Goal: Check status: Check status

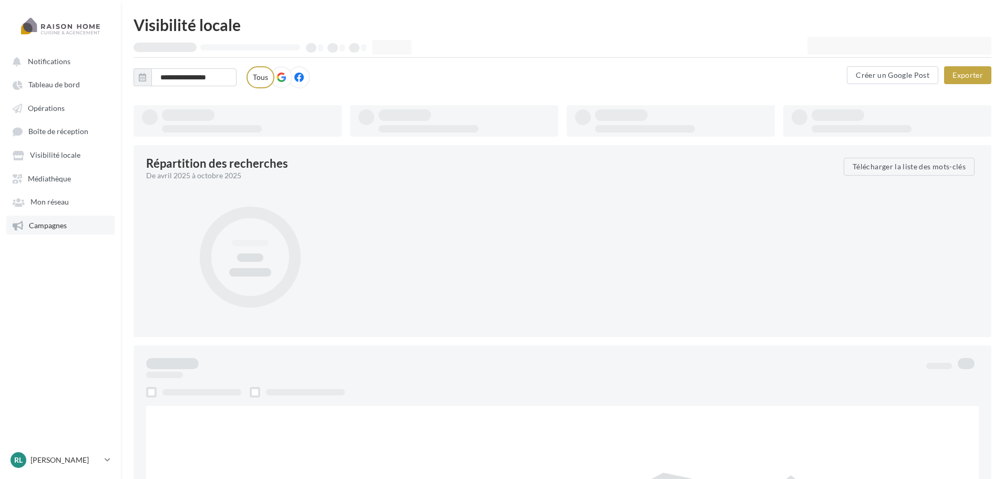
click at [46, 227] on span "Campagnes" at bounding box center [48, 225] width 38 height 9
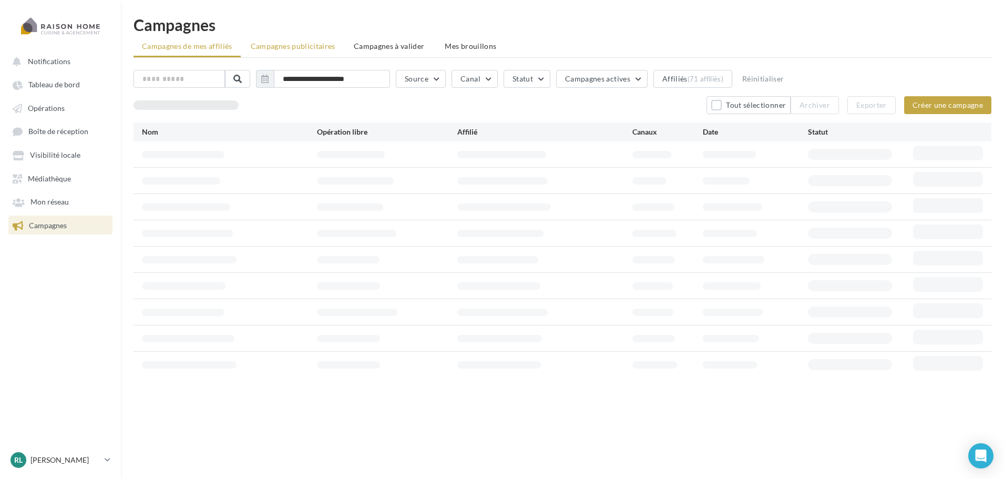
click at [276, 47] on span "Campagnes publicitaires" at bounding box center [293, 46] width 85 height 9
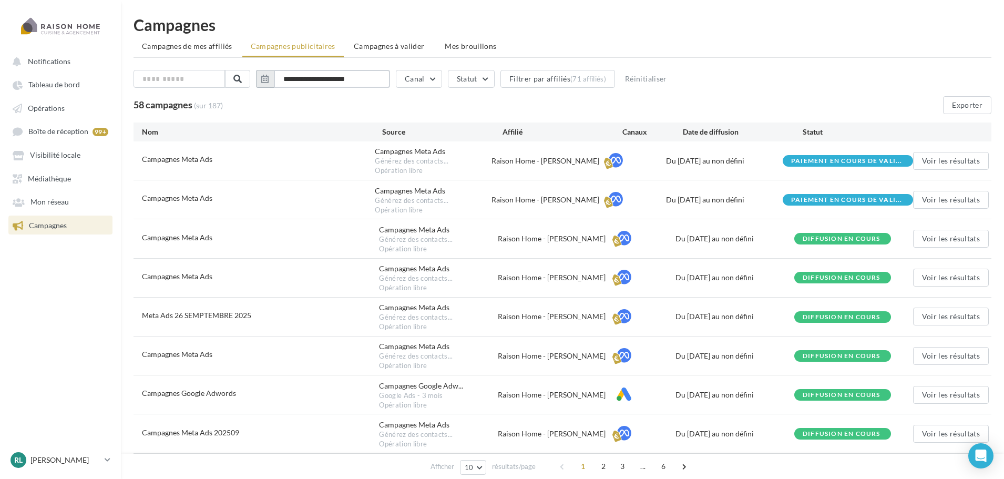
click at [376, 79] on input "**********" at bounding box center [332, 79] width 116 height 18
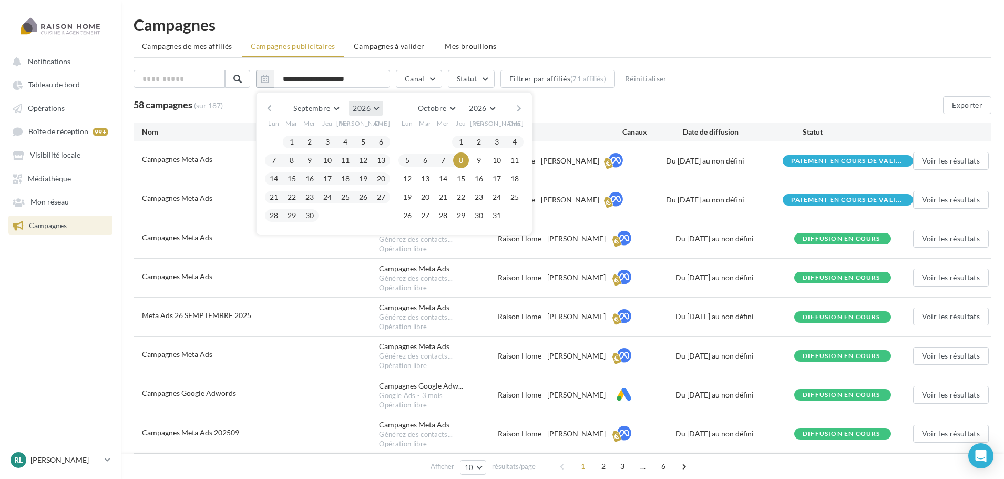
click at [378, 110] on button "2026" at bounding box center [366, 108] width 34 height 15
click at [358, 130] on button "2025" at bounding box center [347, 133] width 74 height 19
click at [282, 140] on button "1" at bounding box center [274, 142] width 16 height 16
click at [451, 160] on button "8" at bounding box center [443, 160] width 16 height 16
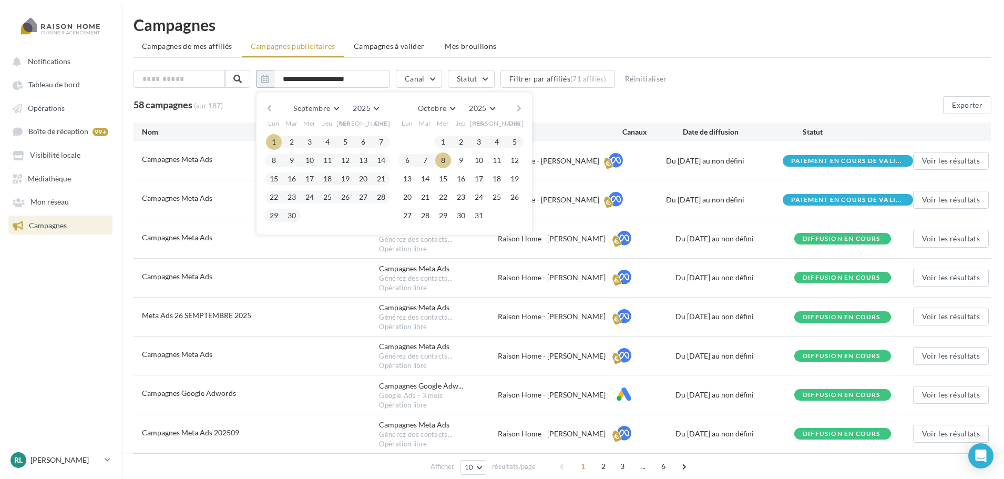
type input "**********"
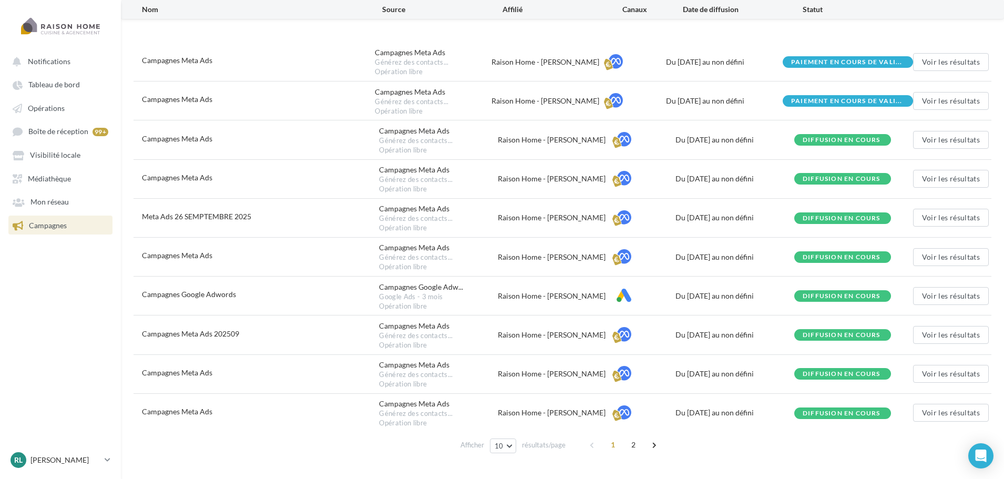
scroll to position [105, 0]
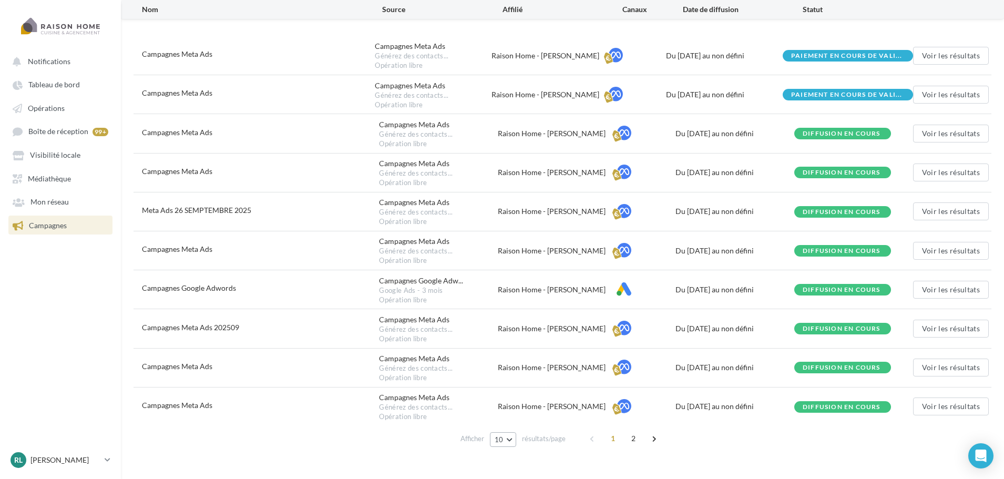
click at [503, 445] on button "10" at bounding box center [503, 439] width 27 height 15
click at [516, 423] on button "100" at bounding box center [527, 420] width 74 height 18
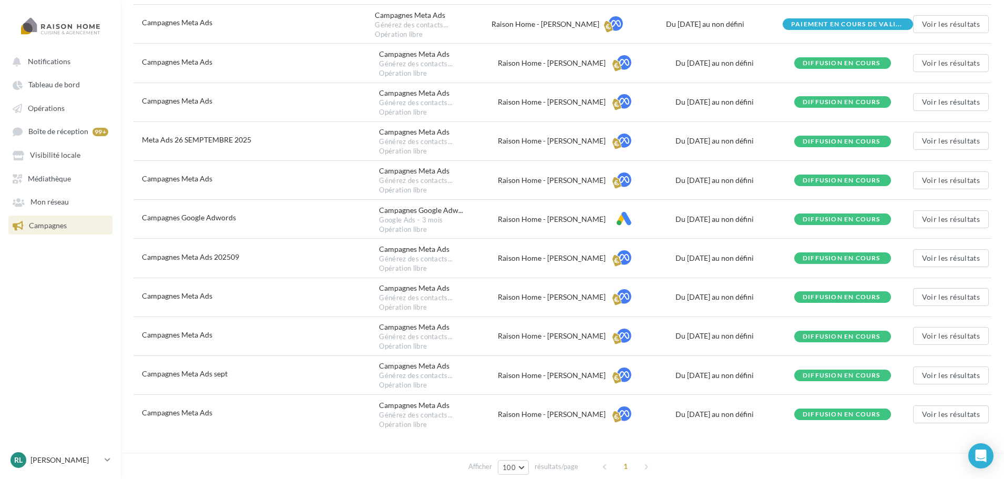
scroll to position [208, 0]
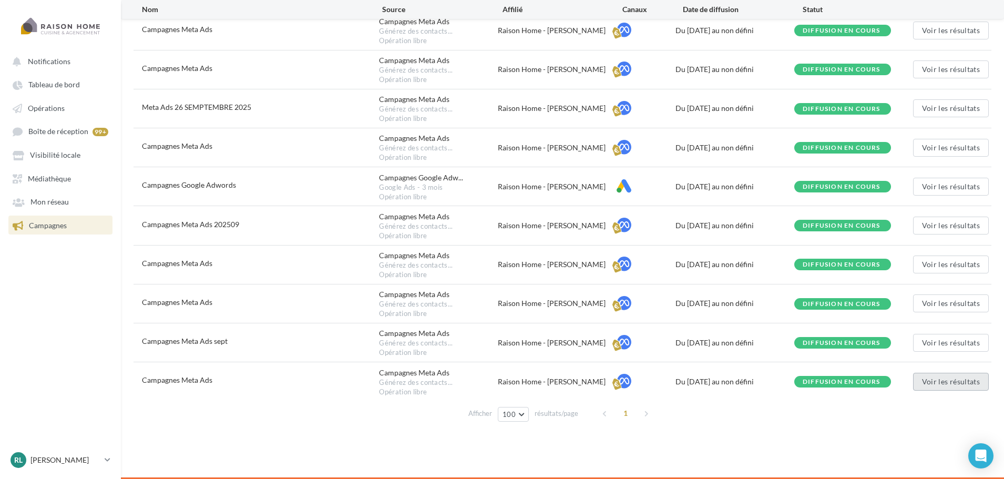
click at [938, 382] on button "Voir les résultats" at bounding box center [951, 382] width 76 height 18
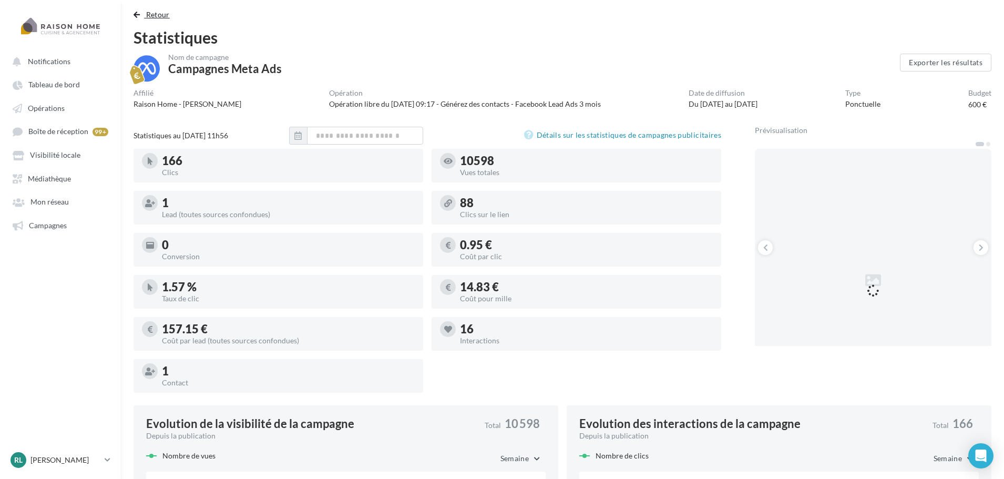
click at [154, 13] on span "Retour" at bounding box center [158, 14] width 24 height 9
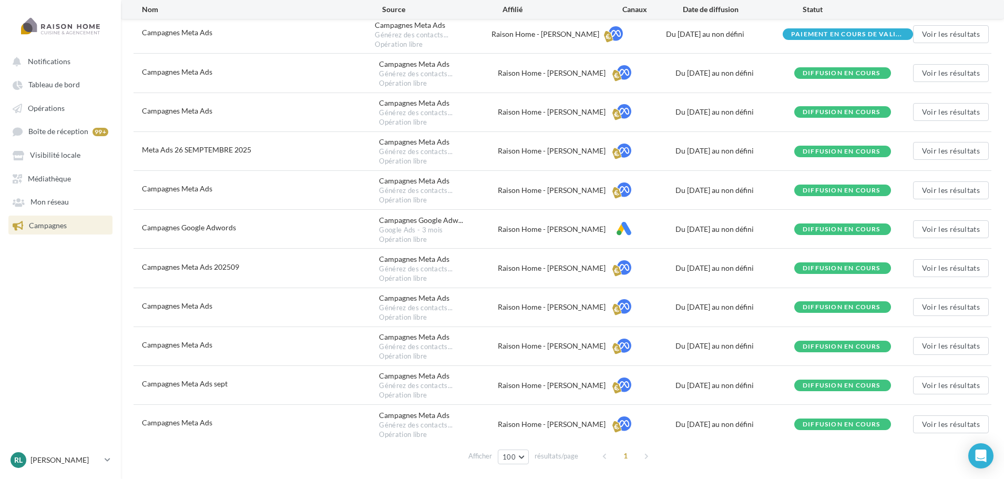
scroll to position [208, 0]
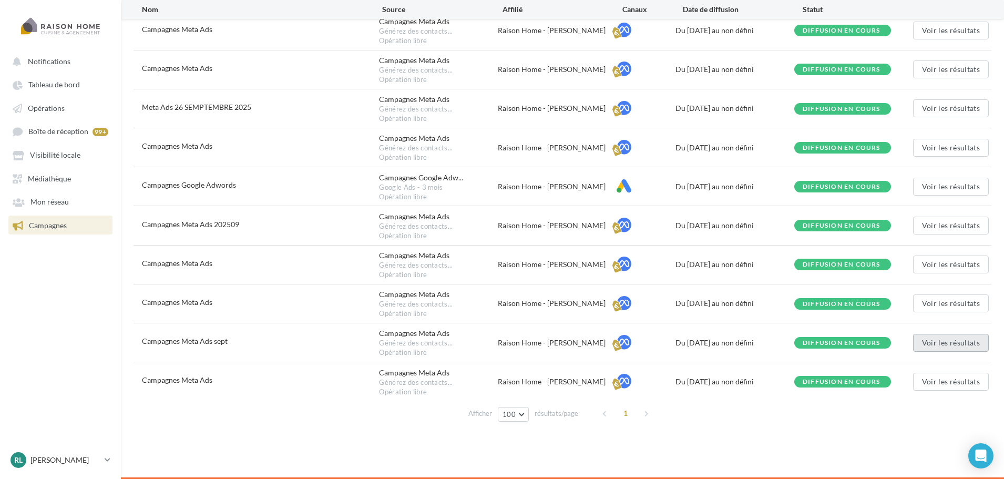
click at [936, 342] on button "Voir les résultats" at bounding box center [951, 343] width 76 height 18
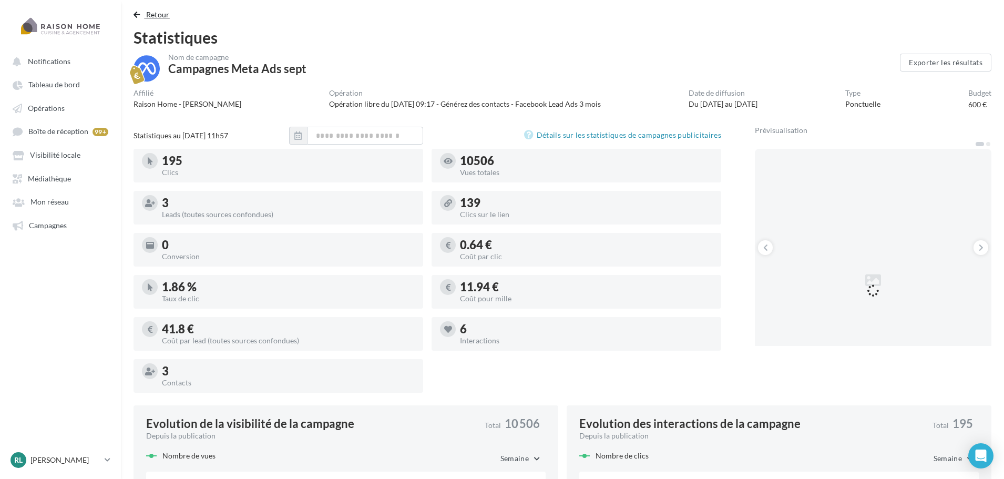
click at [160, 15] on span "Retour" at bounding box center [158, 14] width 24 height 9
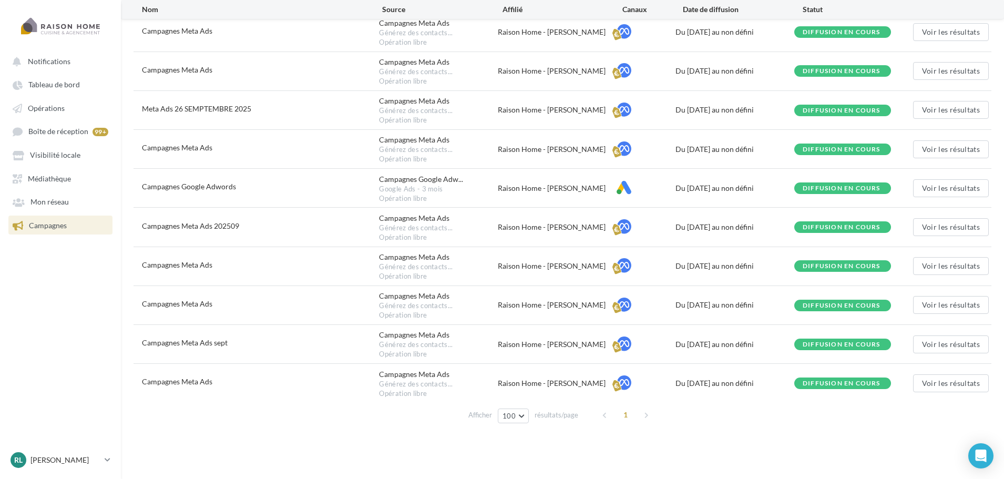
scroll to position [208, 0]
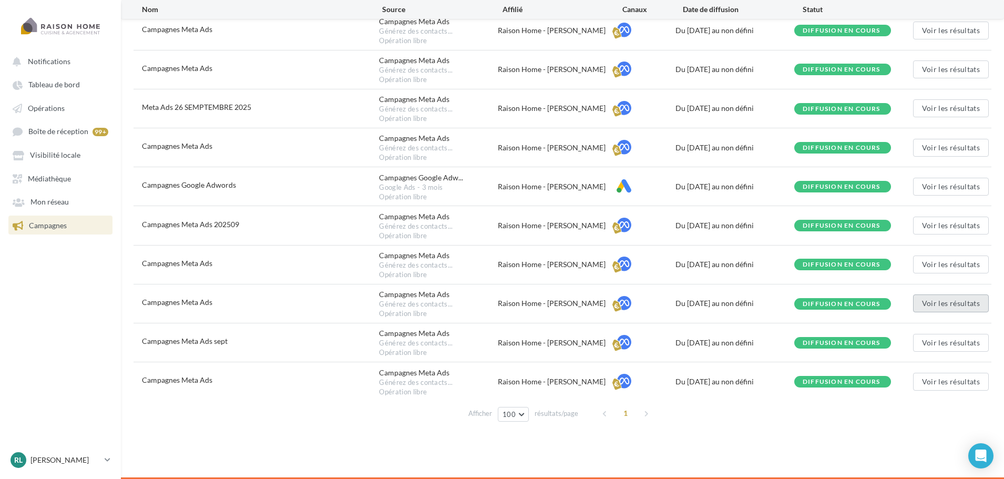
click at [947, 304] on button "Voir les résultats" at bounding box center [951, 303] width 76 height 18
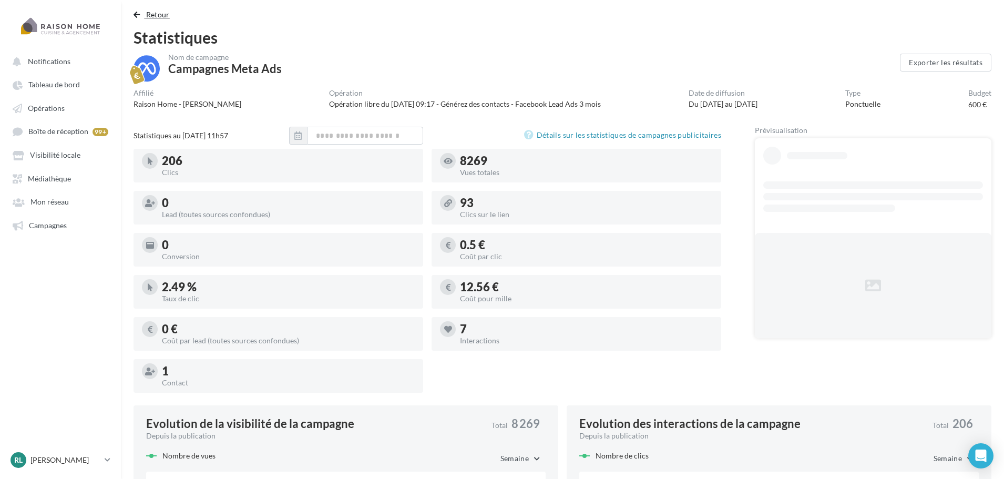
click at [159, 16] on span "Retour" at bounding box center [158, 14] width 24 height 9
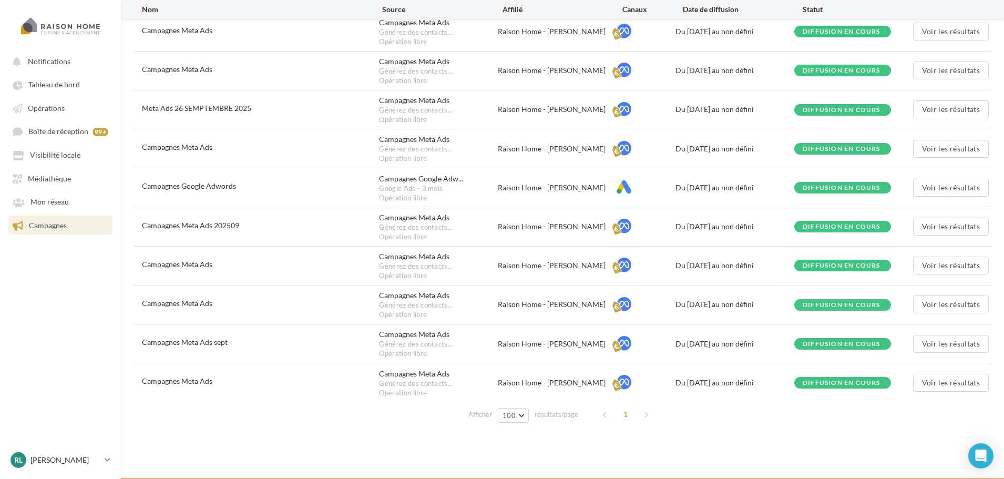
scroll to position [208, 0]
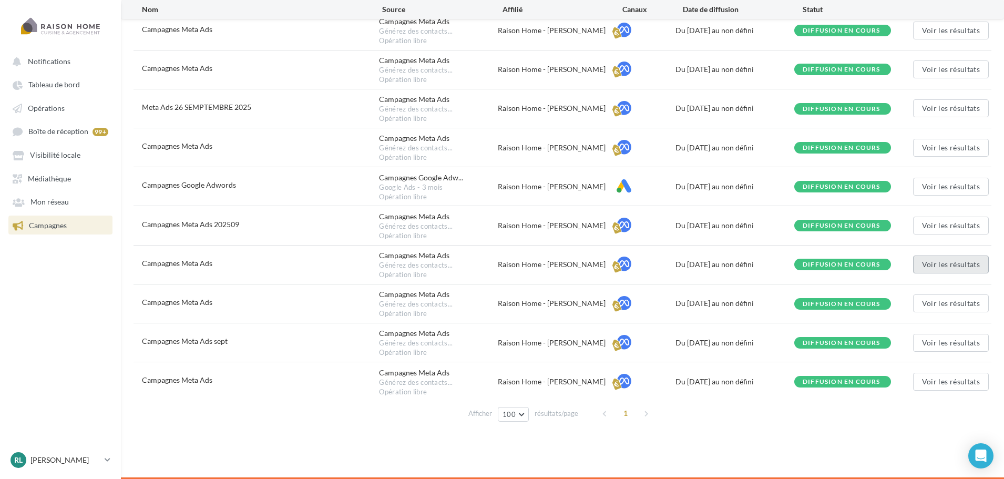
click at [961, 264] on button "Voir les résultats" at bounding box center [951, 265] width 76 height 18
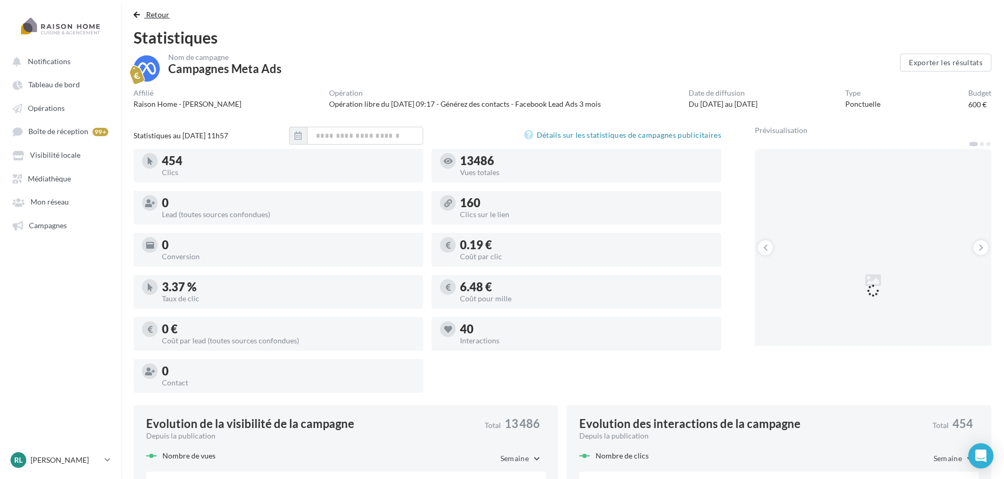
click at [154, 14] on span "Retour" at bounding box center [158, 14] width 24 height 9
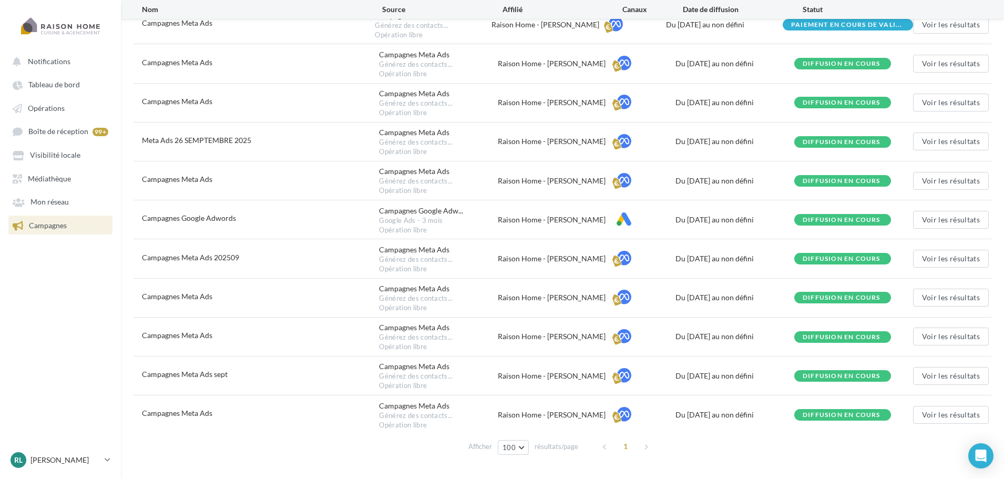
scroll to position [208, 0]
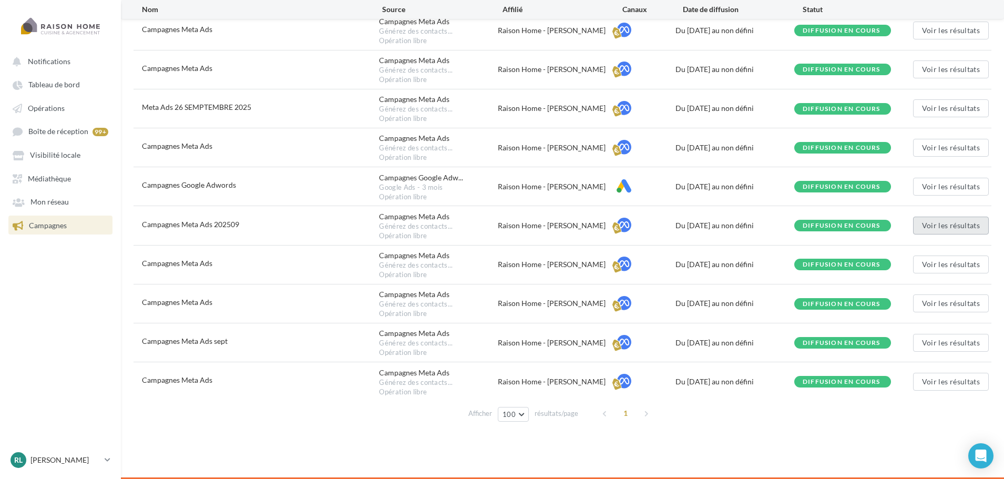
click at [954, 227] on button "Voir les résultats" at bounding box center [951, 226] width 76 height 18
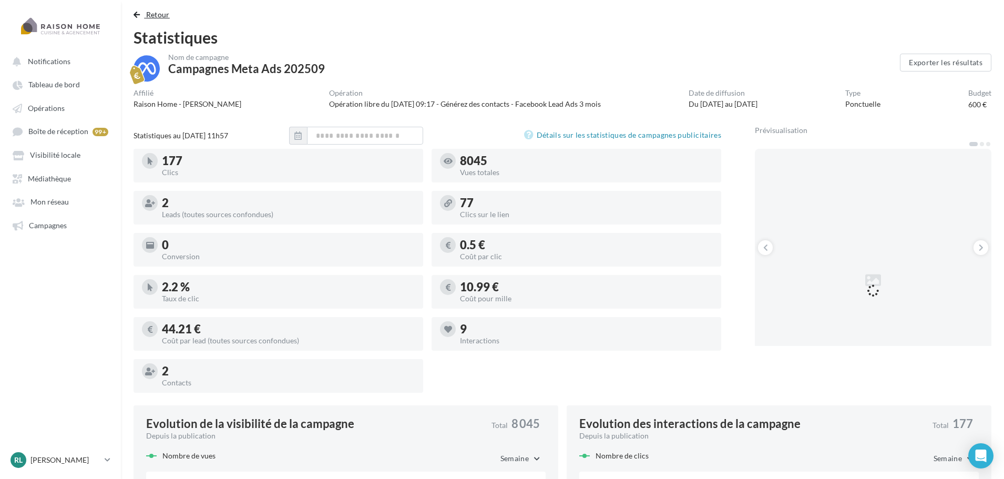
click at [158, 12] on span "Retour" at bounding box center [158, 14] width 24 height 9
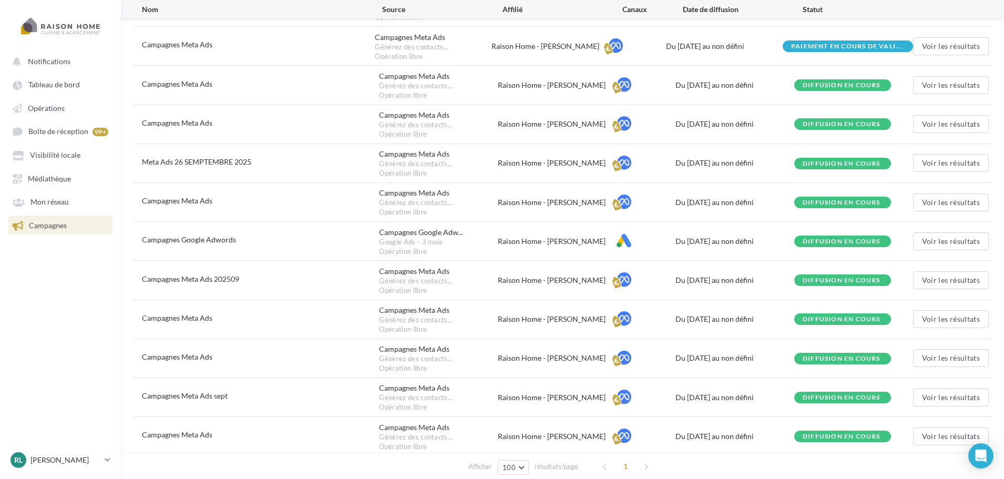
scroll to position [175, 0]
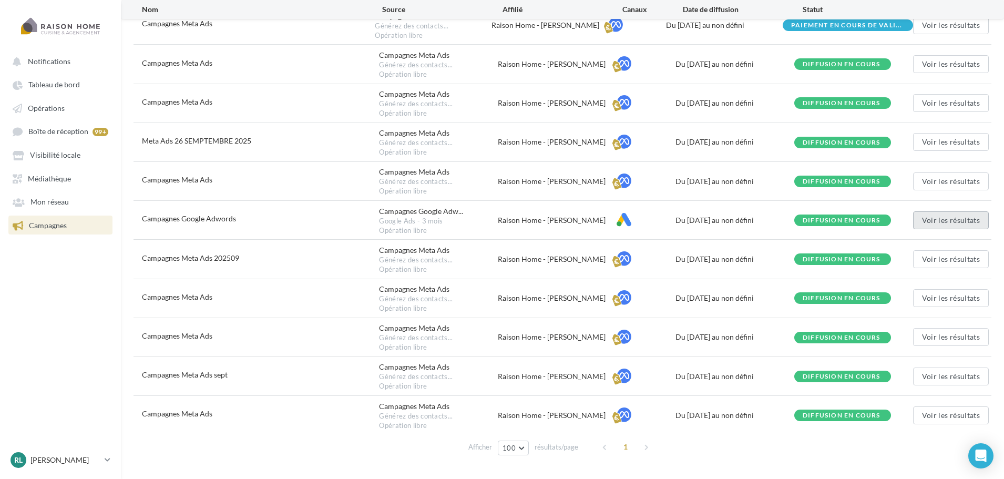
click at [954, 222] on button "Voir les résultats" at bounding box center [951, 220] width 76 height 18
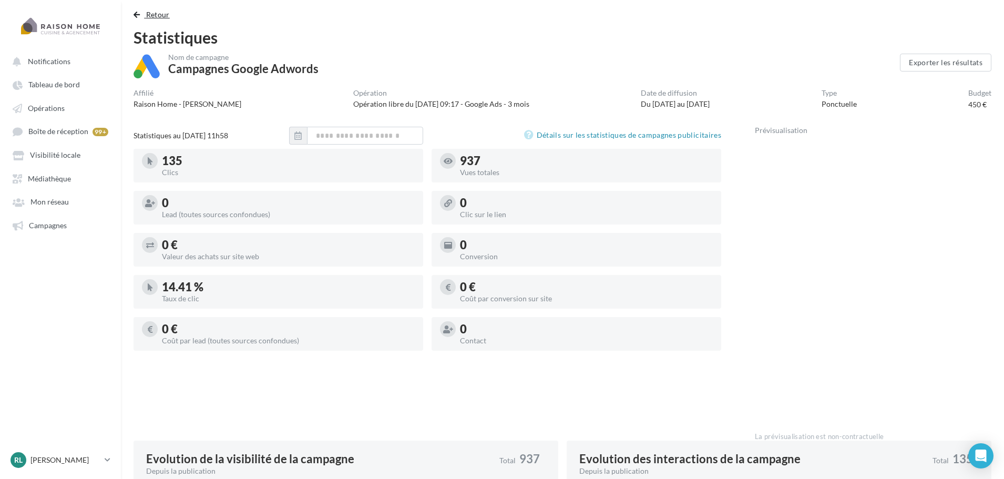
click at [159, 15] on span "Retour" at bounding box center [158, 14] width 24 height 9
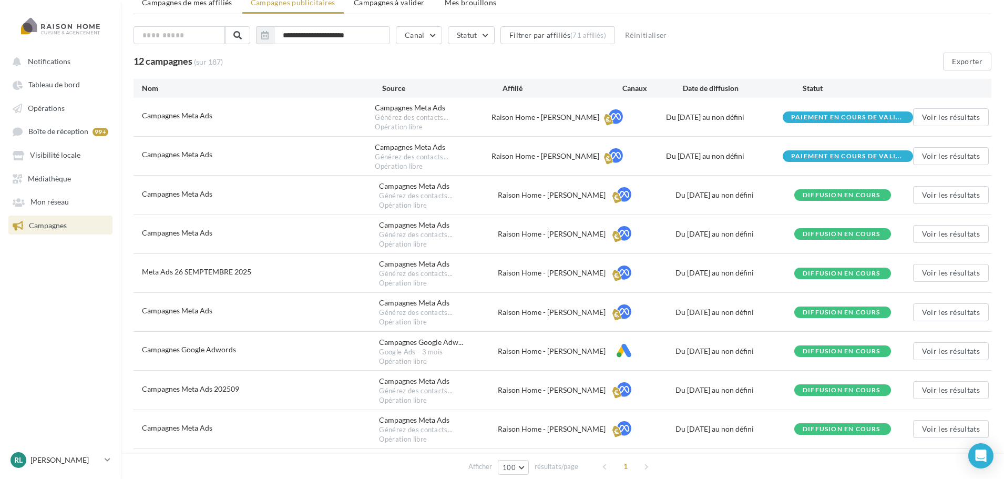
scroll to position [69, 0]
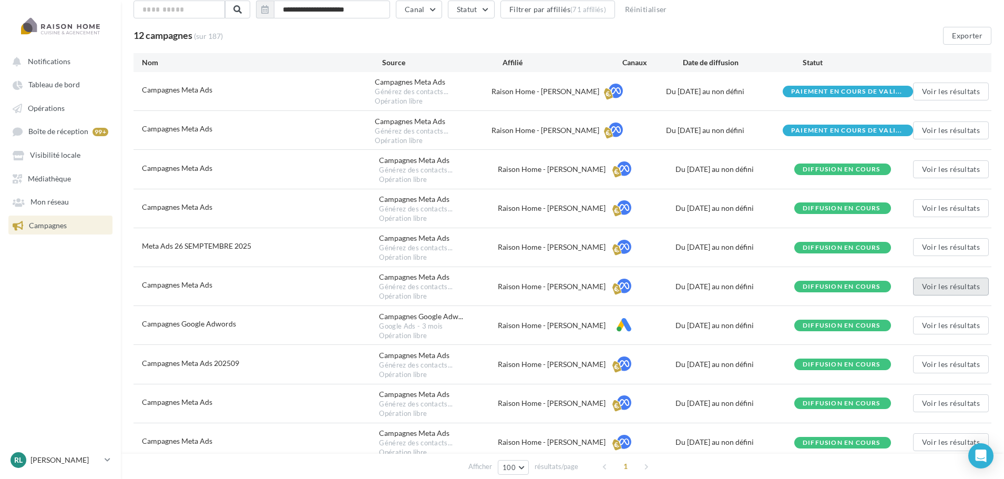
click at [946, 286] on button "Voir les résultats" at bounding box center [951, 287] width 76 height 18
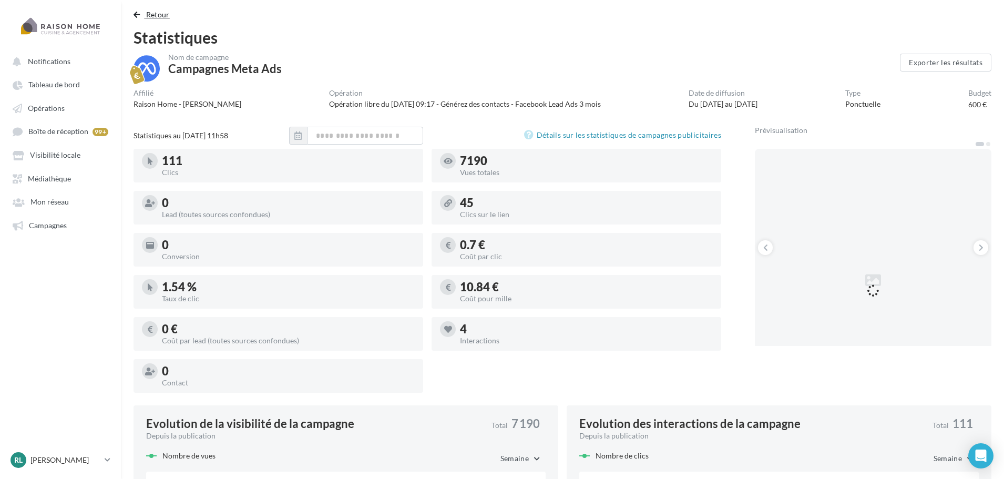
click at [162, 13] on span "Retour" at bounding box center [158, 14] width 24 height 9
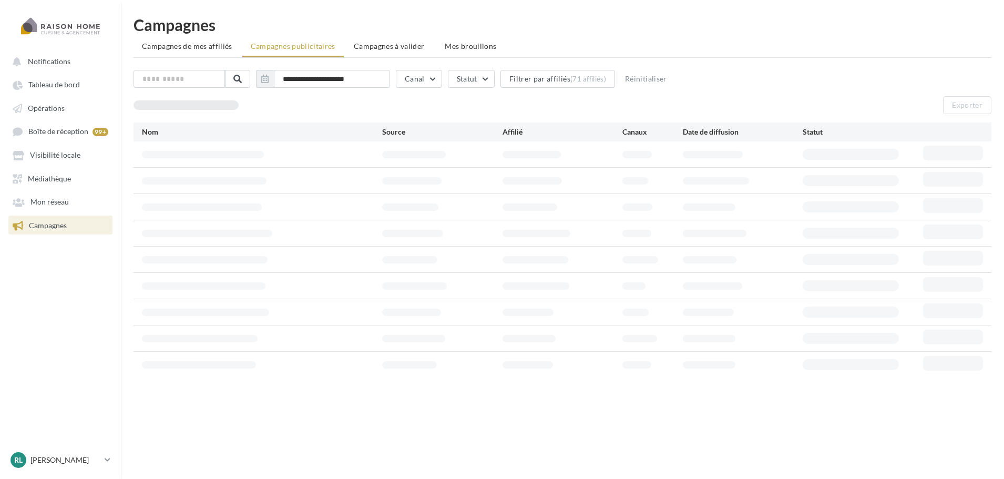
scroll to position [17, 0]
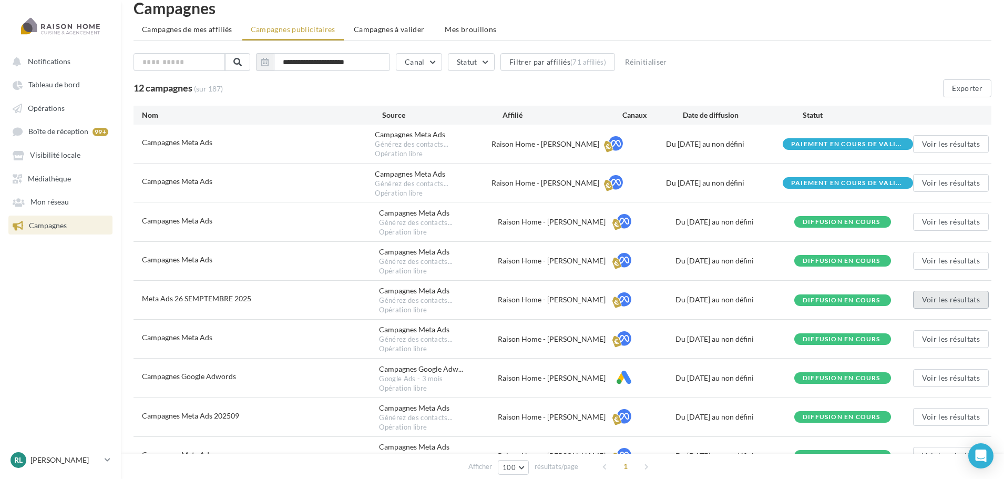
click at [954, 297] on button "Voir les résultats" at bounding box center [951, 300] width 76 height 18
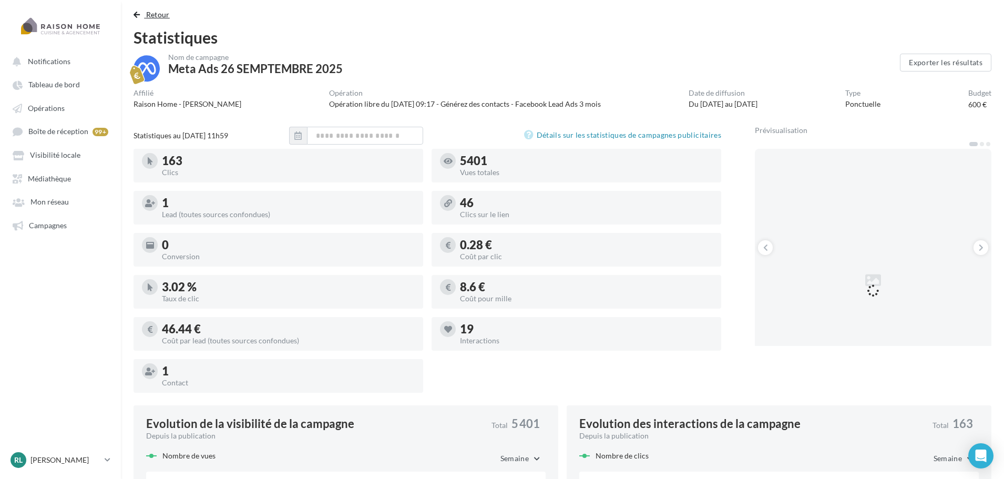
click at [153, 17] on span "Retour" at bounding box center [158, 14] width 24 height 9
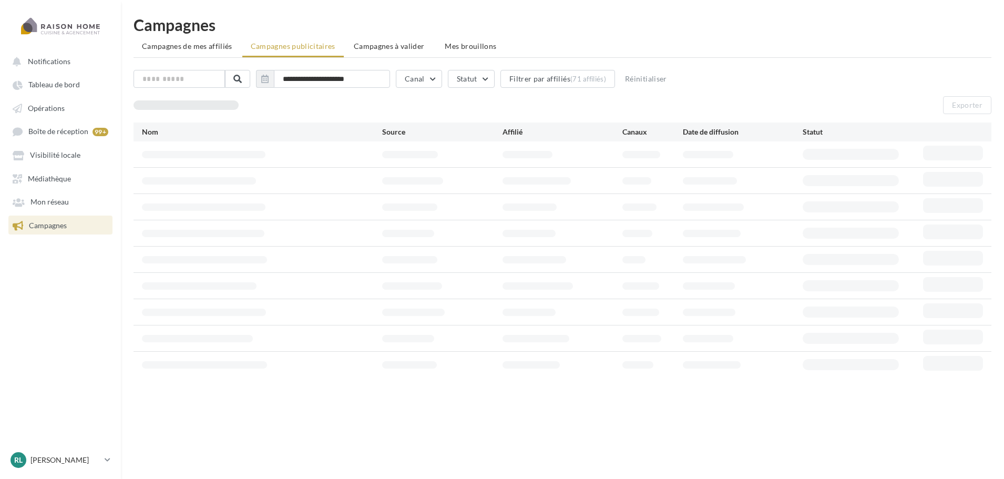
scroll to position [17, 0]
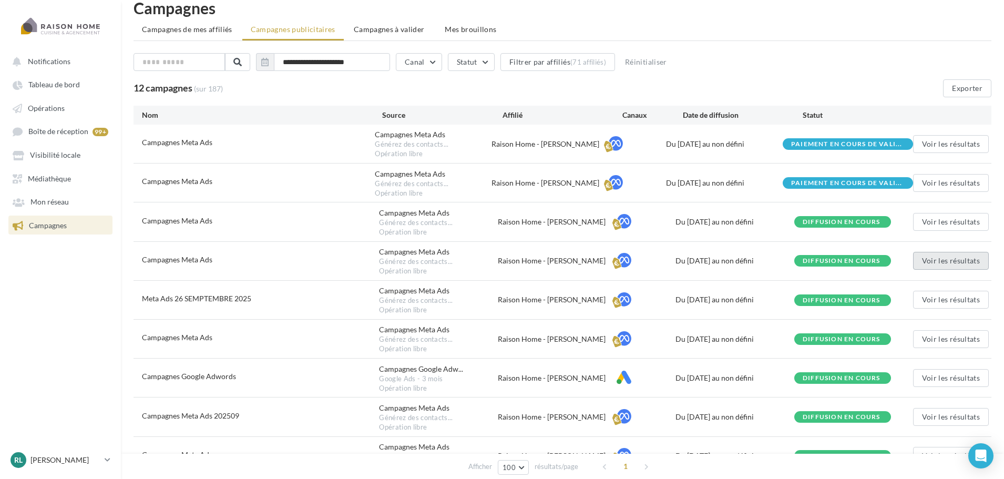
click at [935, 263] on button "Voir les résultats" at bounding box center [951, 261] width 76 height 18
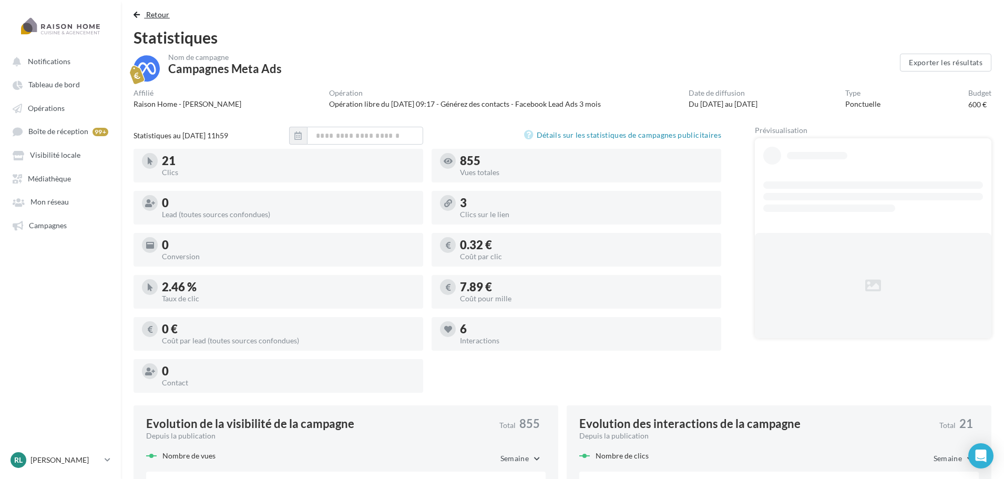
click at [155, 11] on span "Retour" at bounding box center [158, 14] width 24 height 9
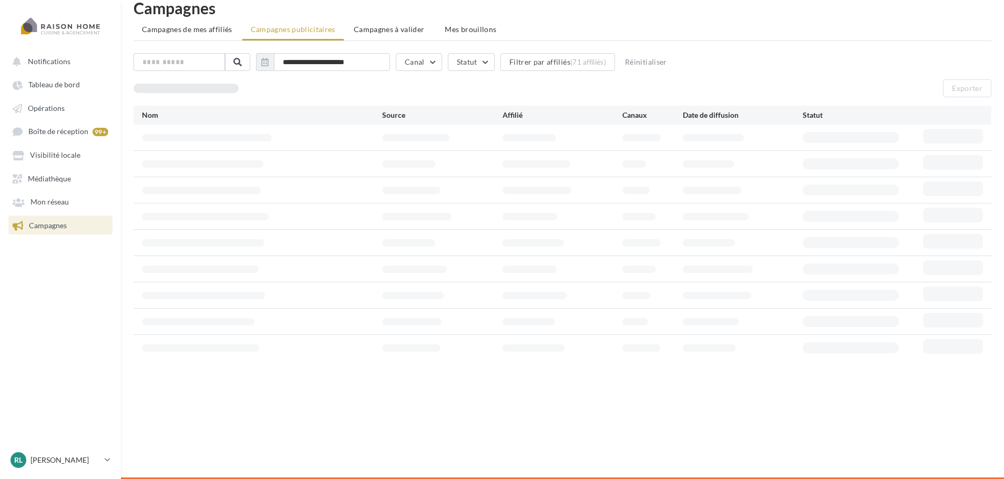
scroll to position [17, 0]
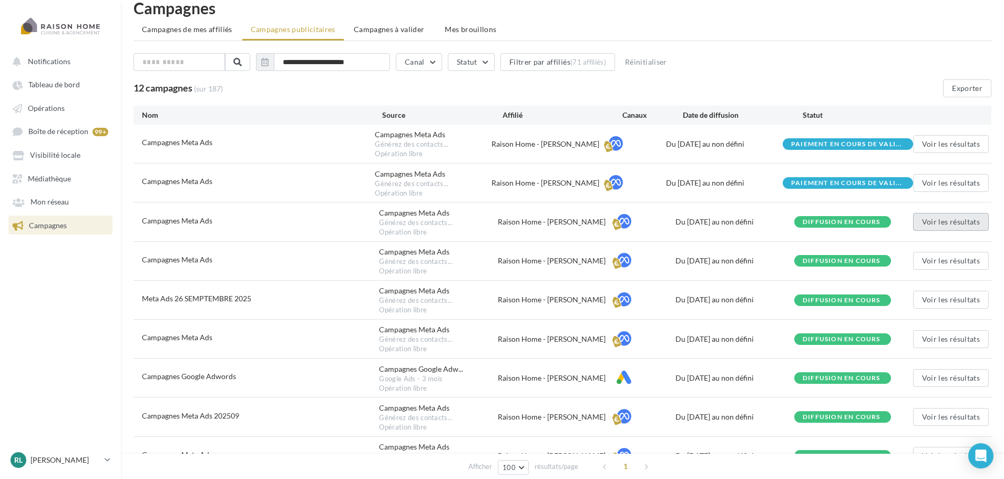
click at [943, 225] on button "Voir les résultats" at bounding box center [951, 222] width 76 height 18
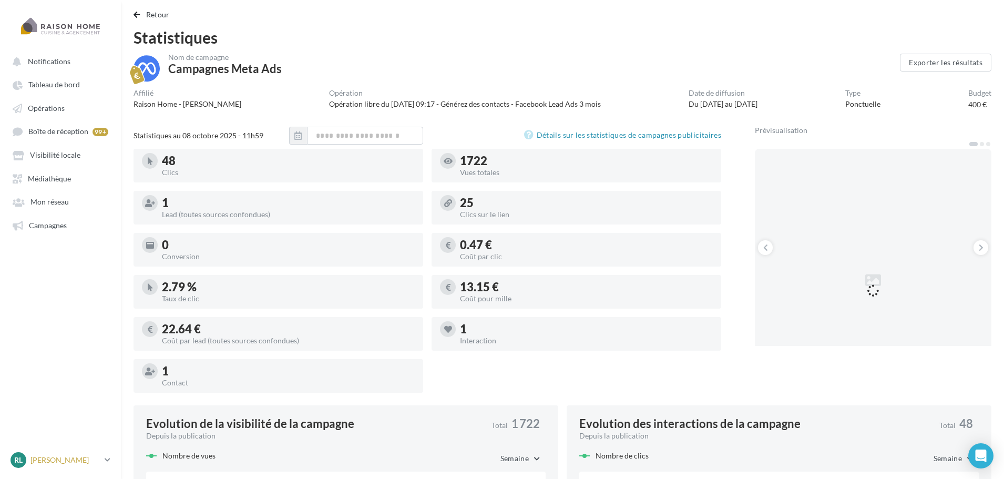
click at [71, 456] on p "[PERSON_NAME]" at bounding box center [65, 460] width 70 height 11
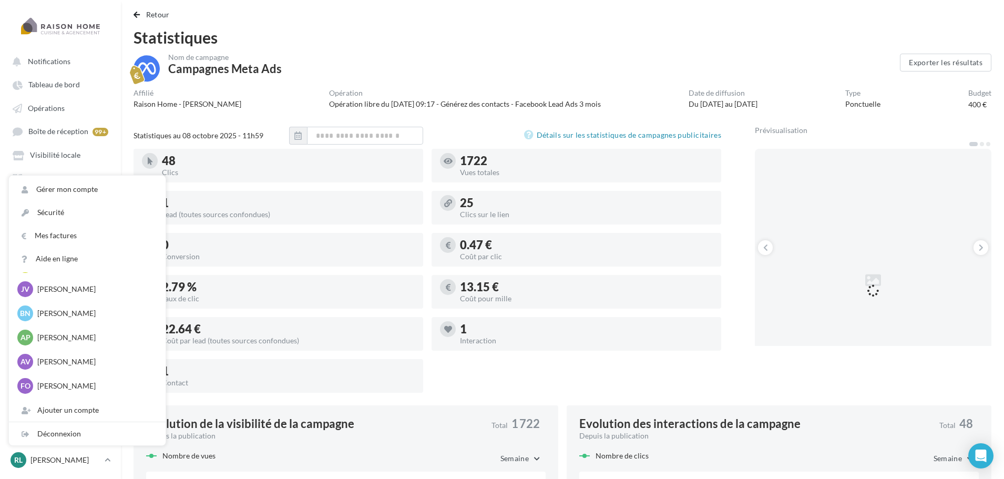
scroll to position [1472, 0]
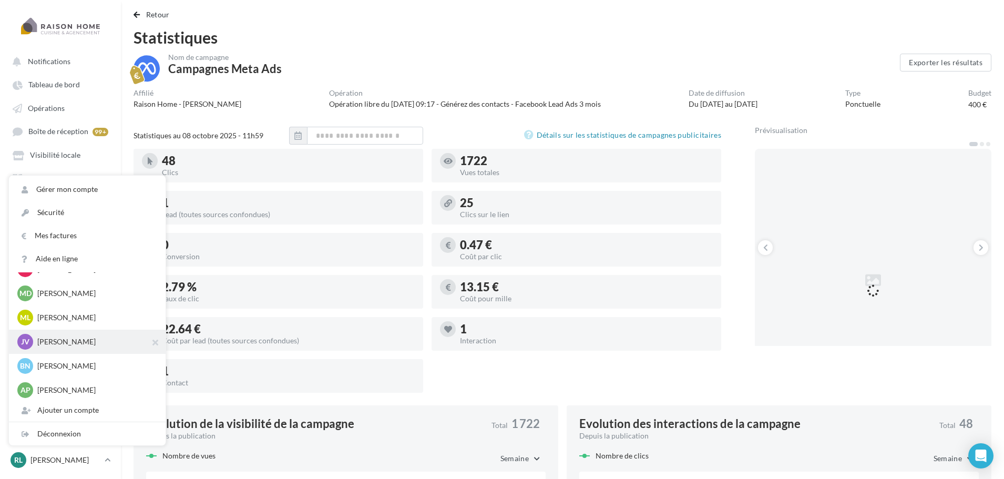
click at [95, 343] on p "[PERSON_NAME]" at bounding box center [95, 342] width 116 height 11
